Goal: Information Seeking & Learning: Learn about a topic

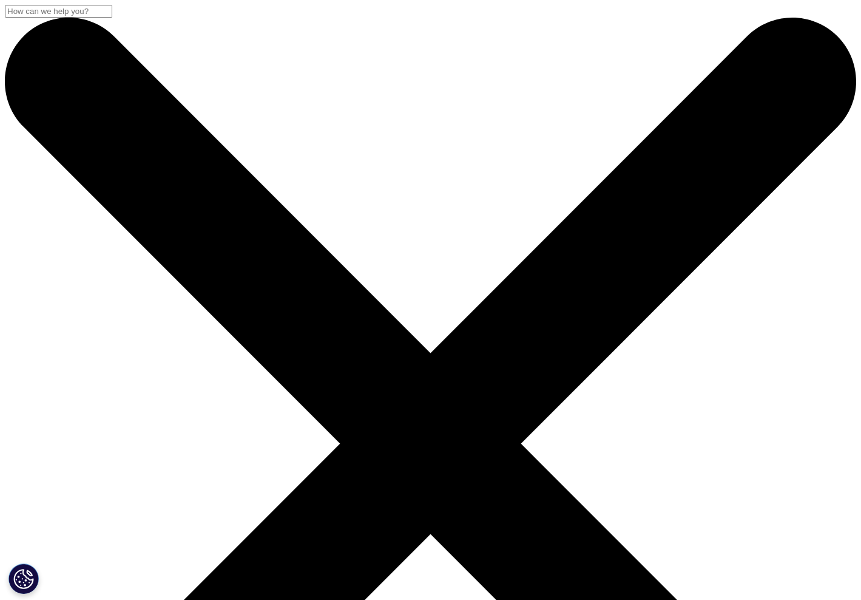
scroll to position [132, 716]
